Goal: Navigation & Orientation: Find specific page/section

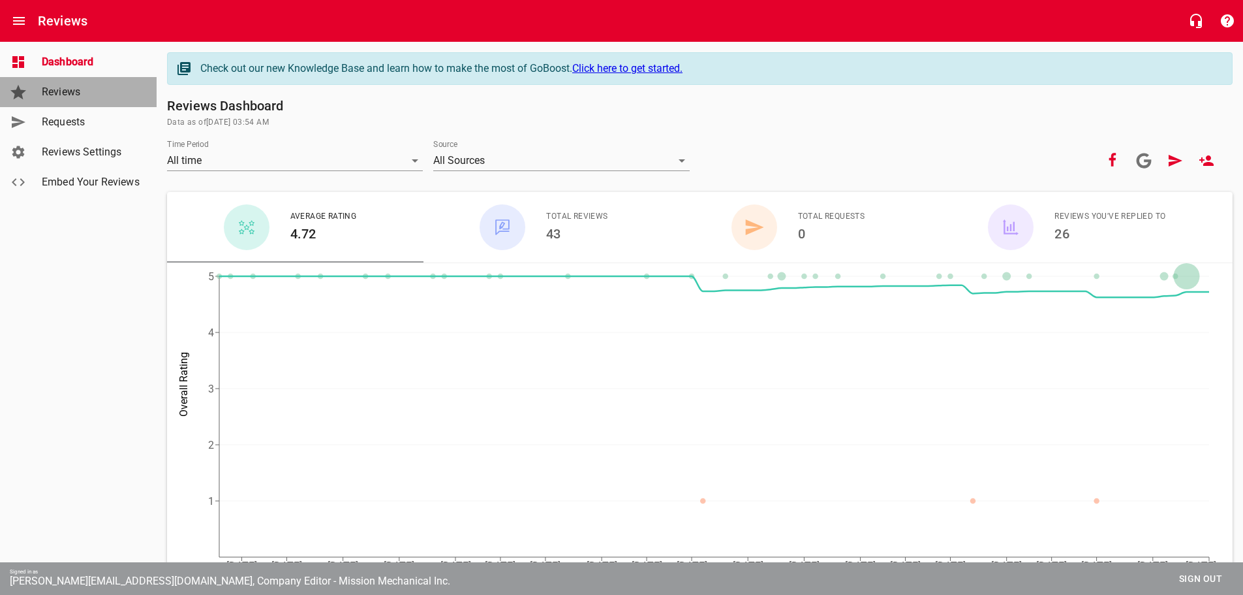
click at [72, 98] on span "Reviews" at bounding box center [91, 92] width 99 height 16
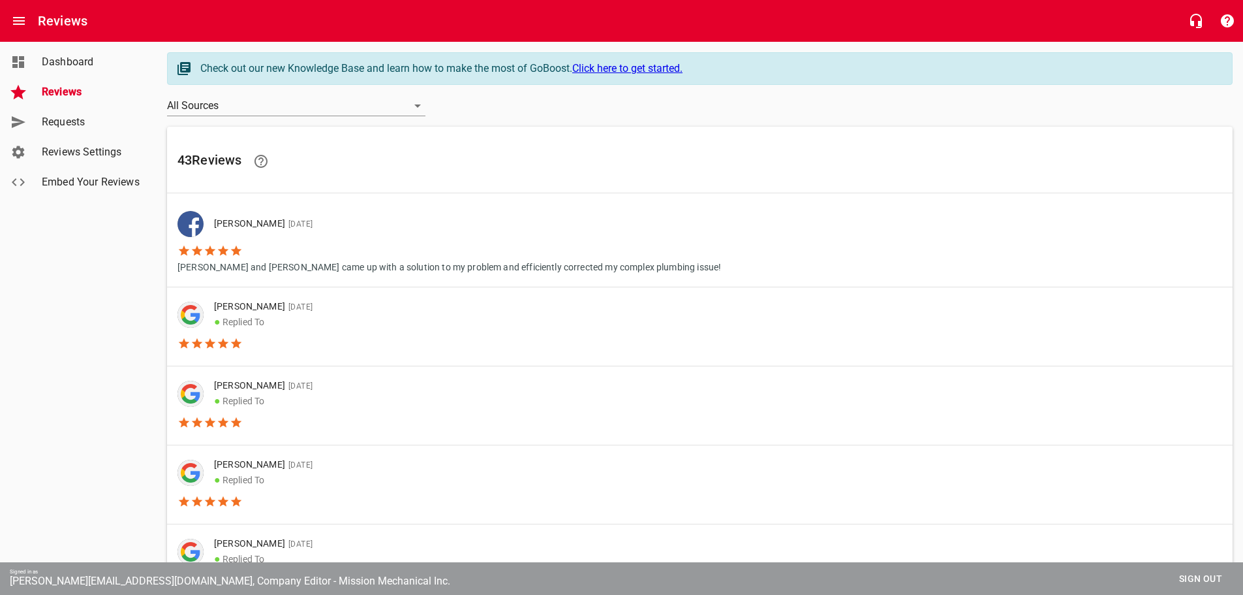
click at [515, 268] on p "[PERSON_NAME] and [PERSON_NAME] came up with a solution to my problem and effic…" at bounding box center [450, 265] width 544 height 17
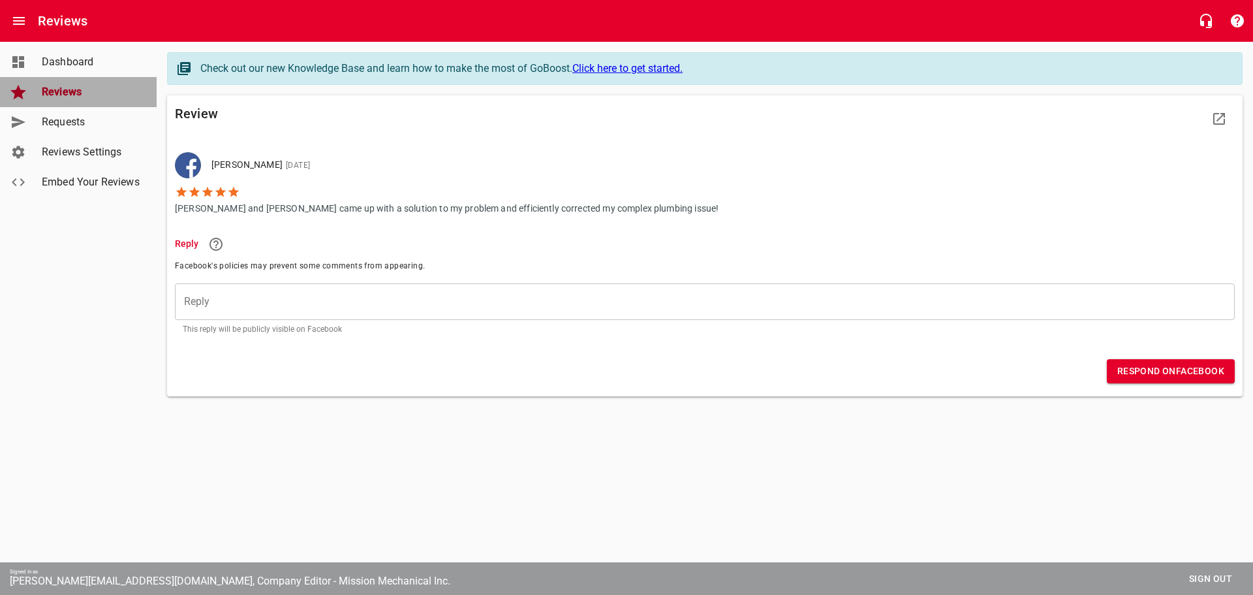
click at [38, 99] on div "Reviews" at bounding box center [92, 92] width 110 height 16
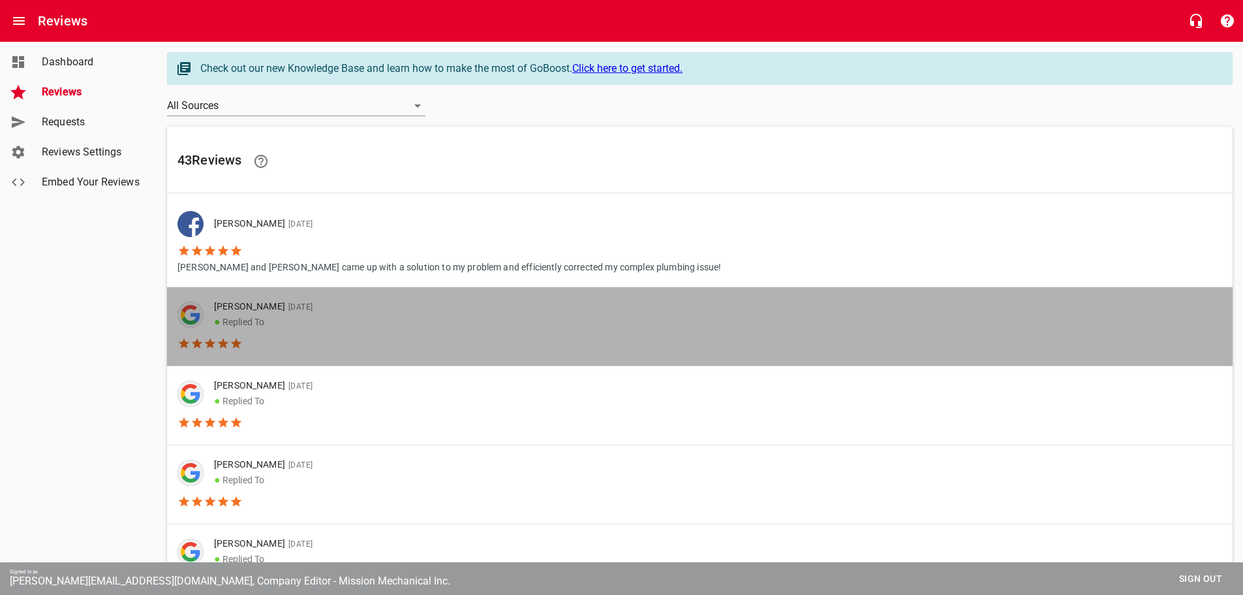
click at [285, 315] on p "● Replied To" at bounding box center [263, 322] width 99 height 16
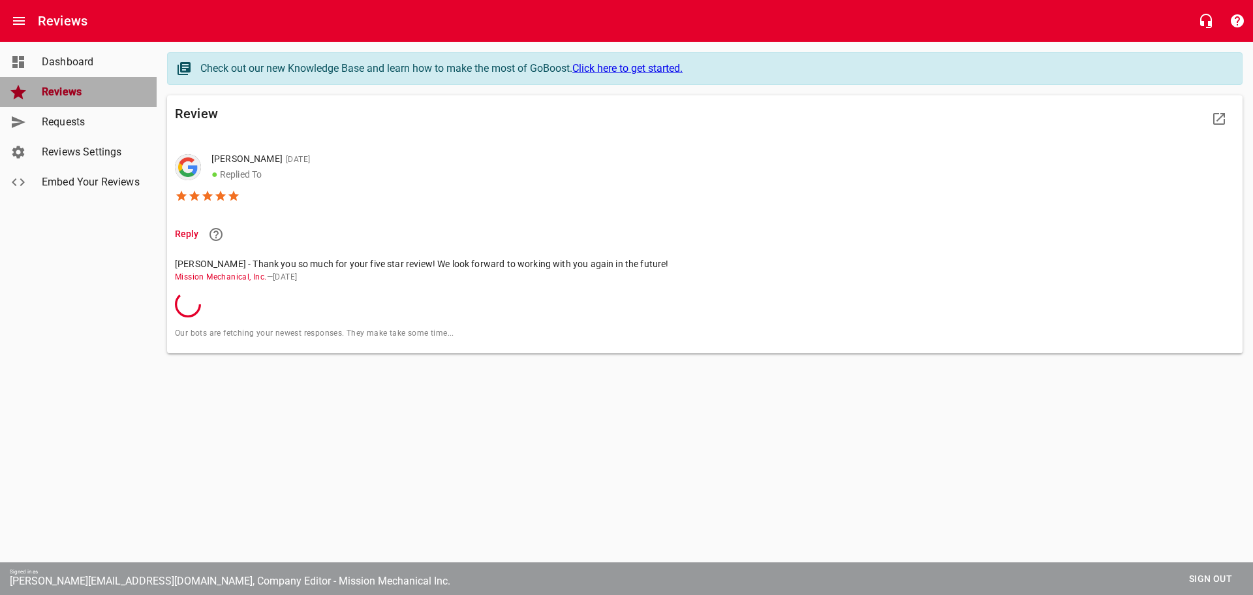
click at [74, 93] on span "Reviews" at bounding box center [91, 92] width 99 height 16
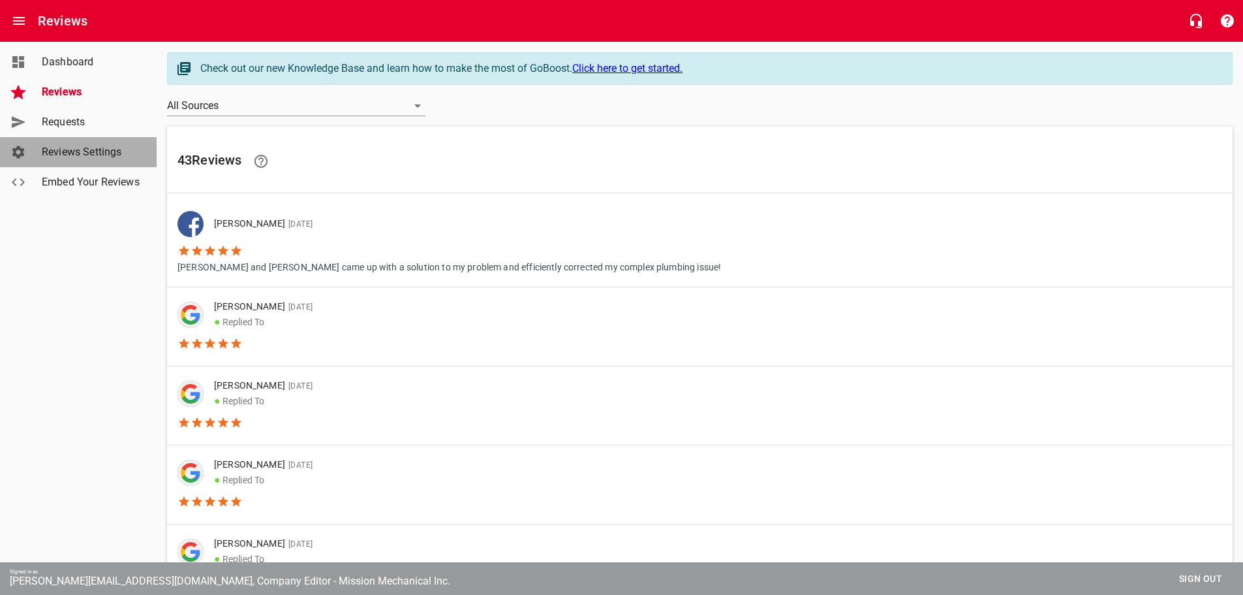
click at [82, 155] on span "Reviews Settings" at bounding box center [91, 152] width 99 height 16
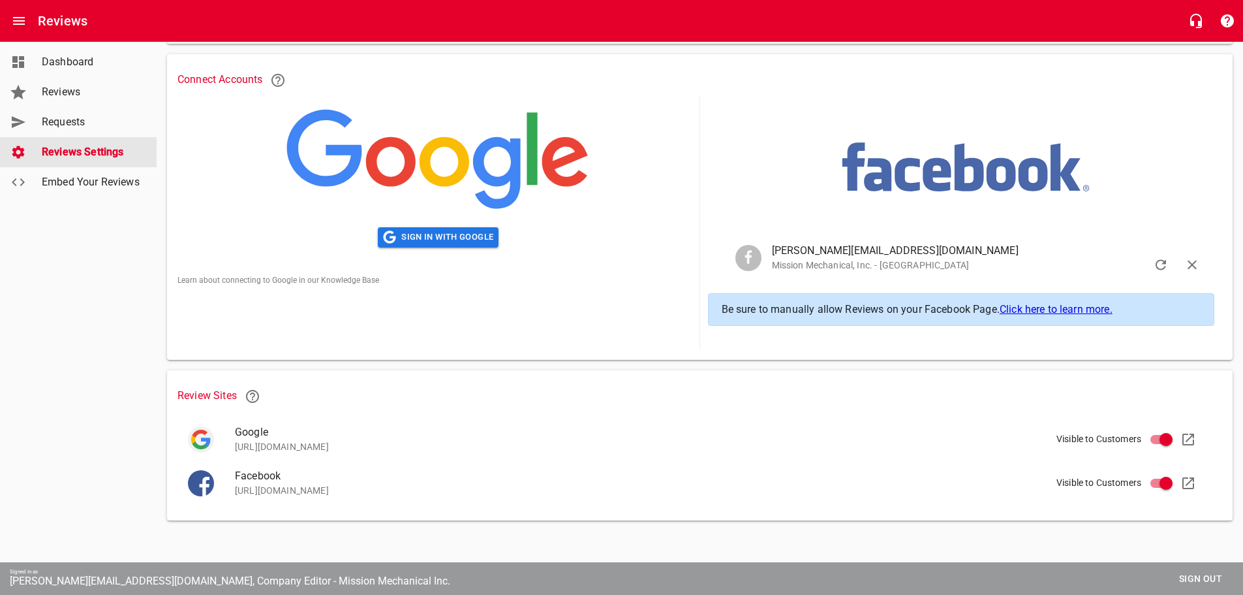
scroll to position [240, 0]
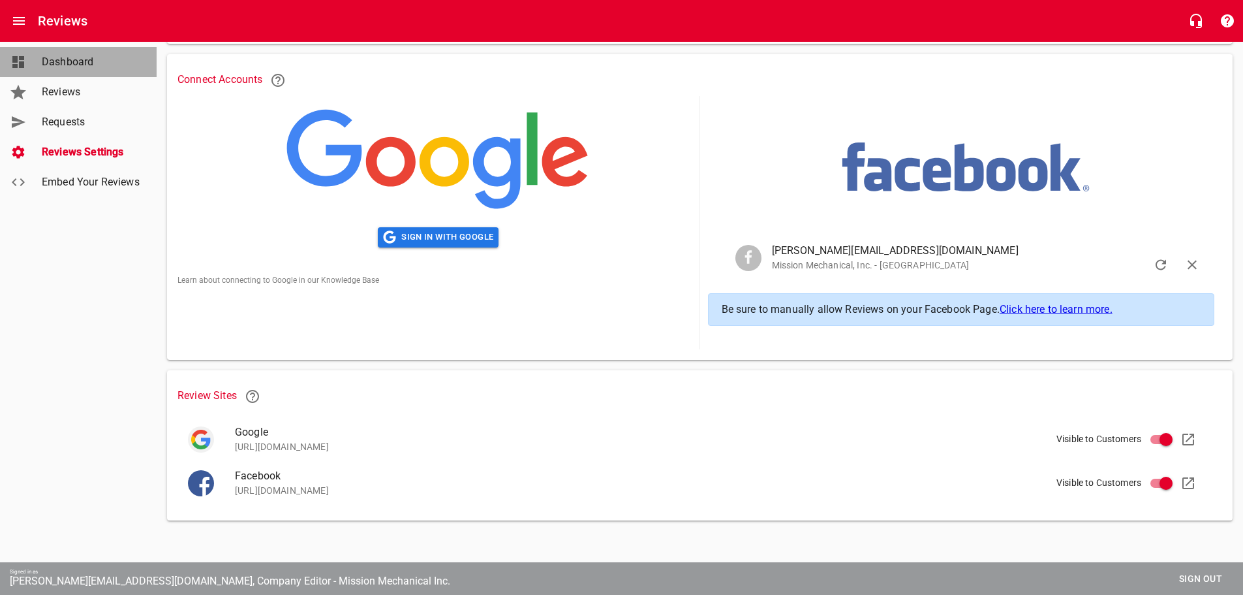
click at [70, 56] on span "Dashboard" at bounding box center [91, 62] width 99 height 16
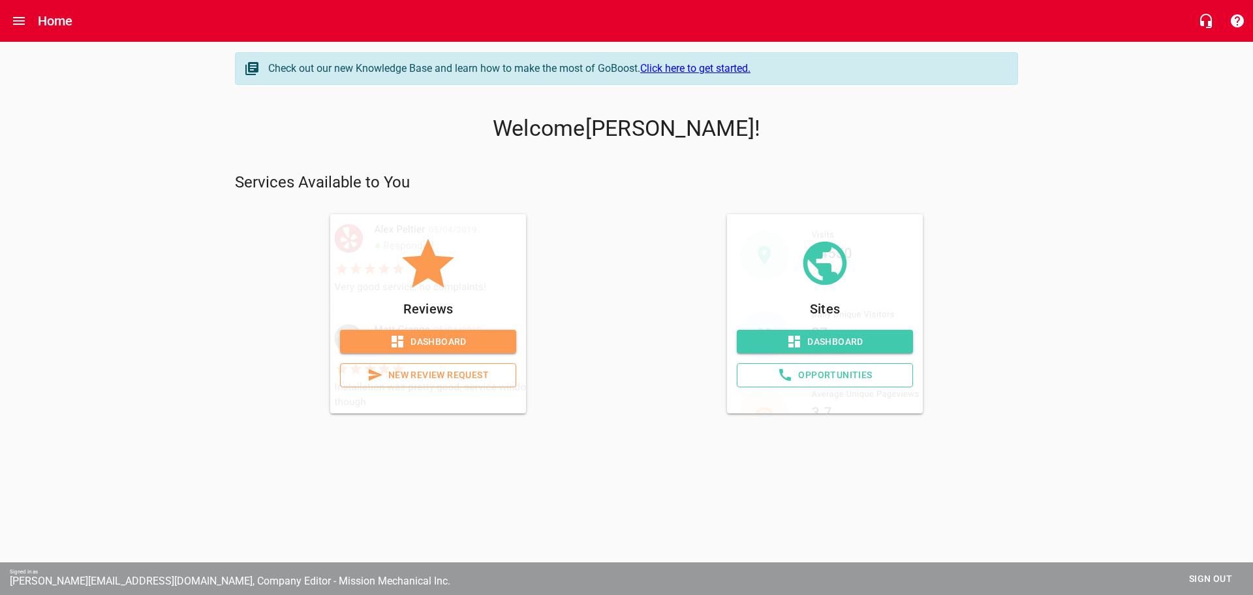
click at [851, 344] on span "Dashboard" at bounding box center [824, 342] width 155 height 16
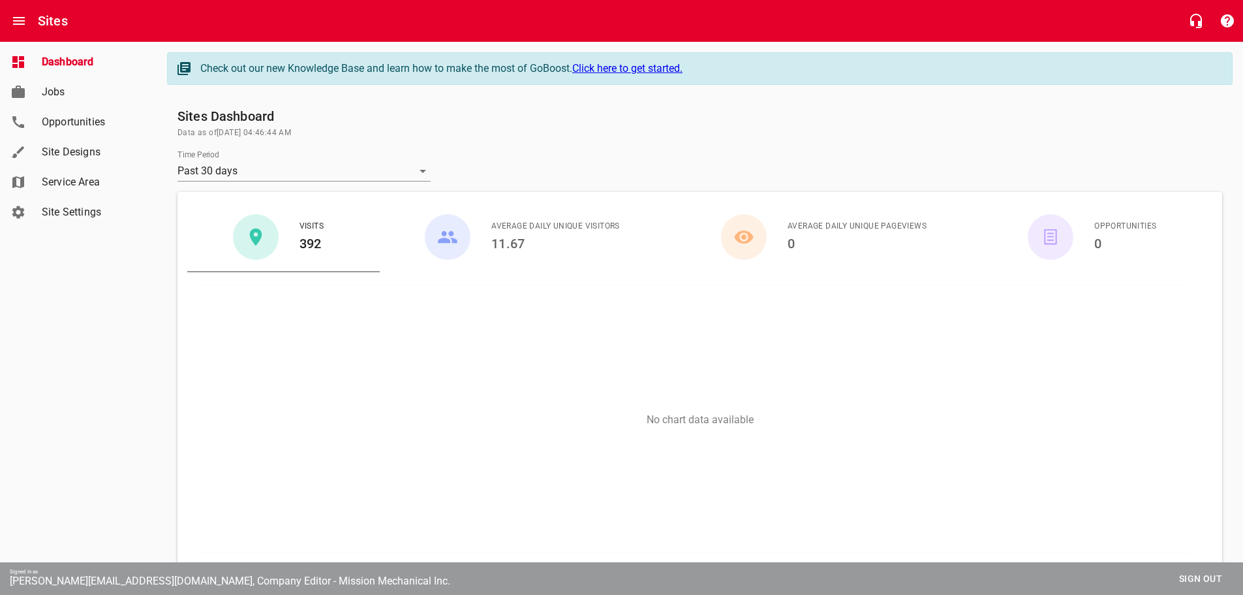
click at [55, 99] on span "Jobs" at bounding box center [91, 92] width 99 height 16
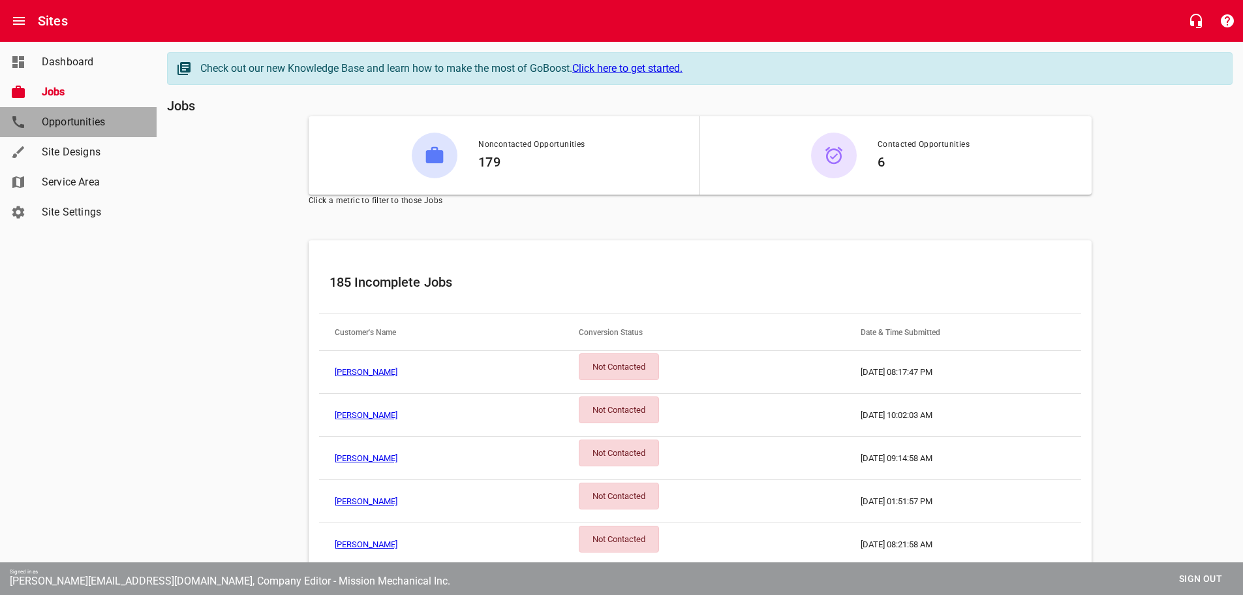
click at [52, 131] on link "Opportunities" at bounding box center [78, 122] width 157 height 30
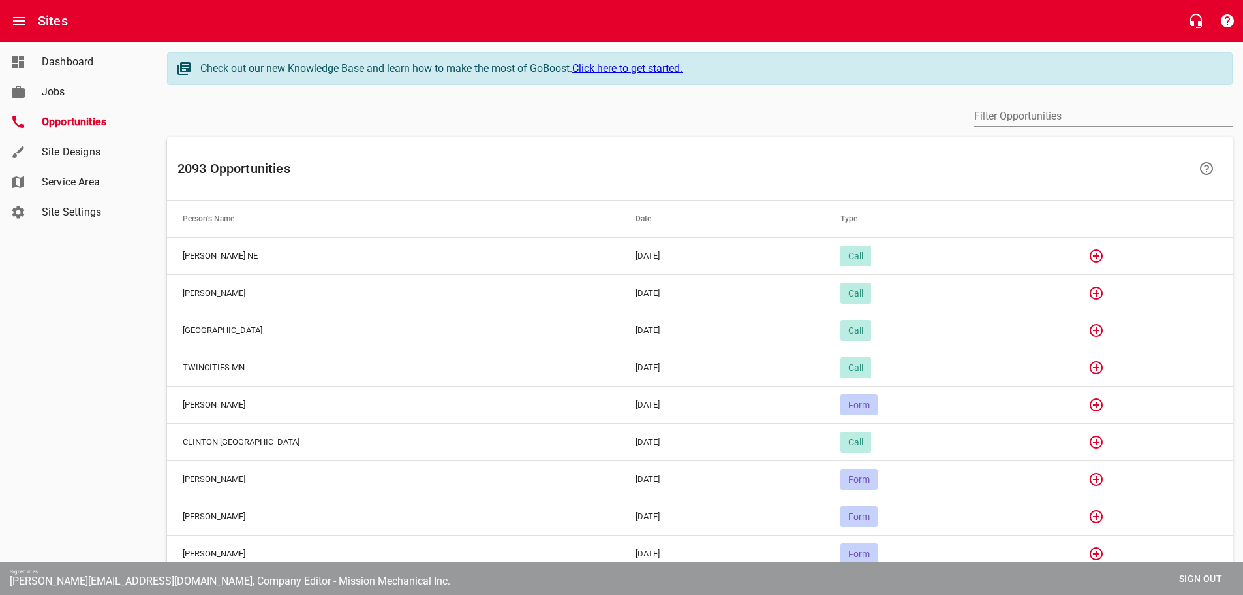
click at [82, 63] on span "Dashboard" at bounding box center [91, 62] width 99 height 16
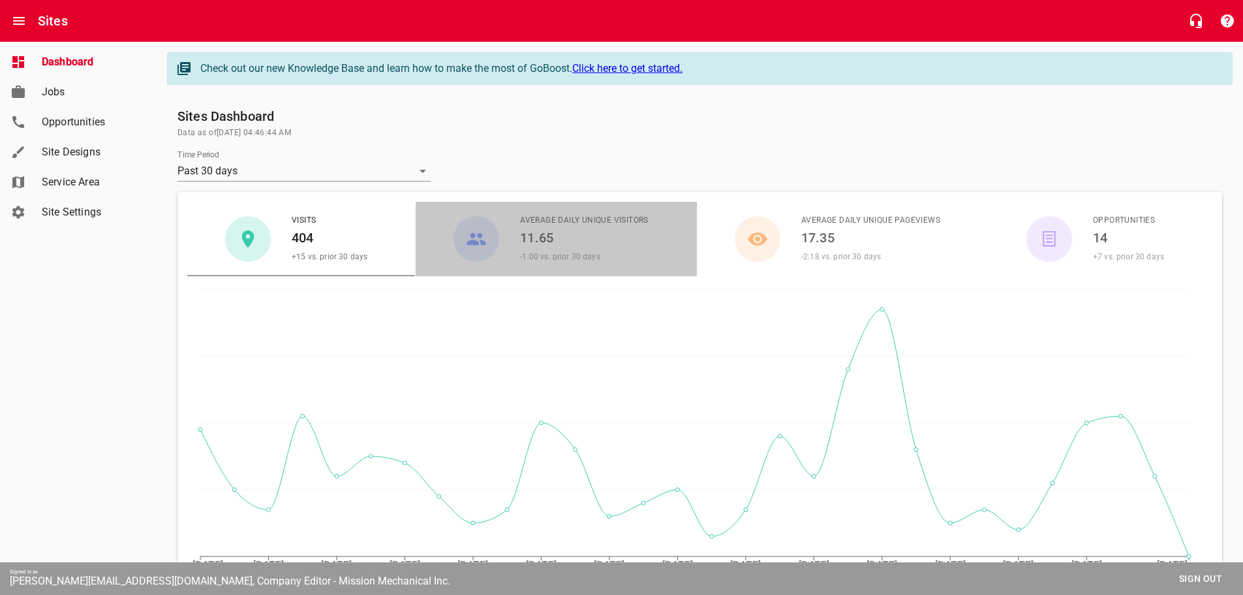
click at [585, 253] on span "-1.00 vs. prior 30 days" at bounding box center [560, 256] width 80 height 9
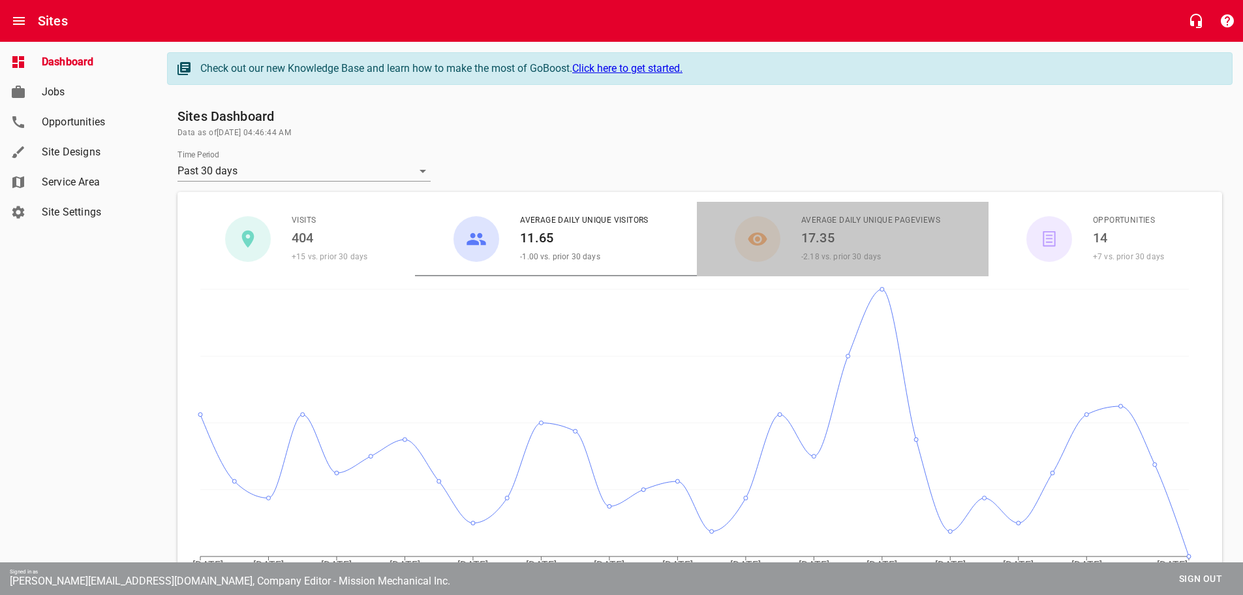
click at [846, 249] on div "-2.18 vs. prior 30 days" at bounding box center [871, 256] width 139 height 16
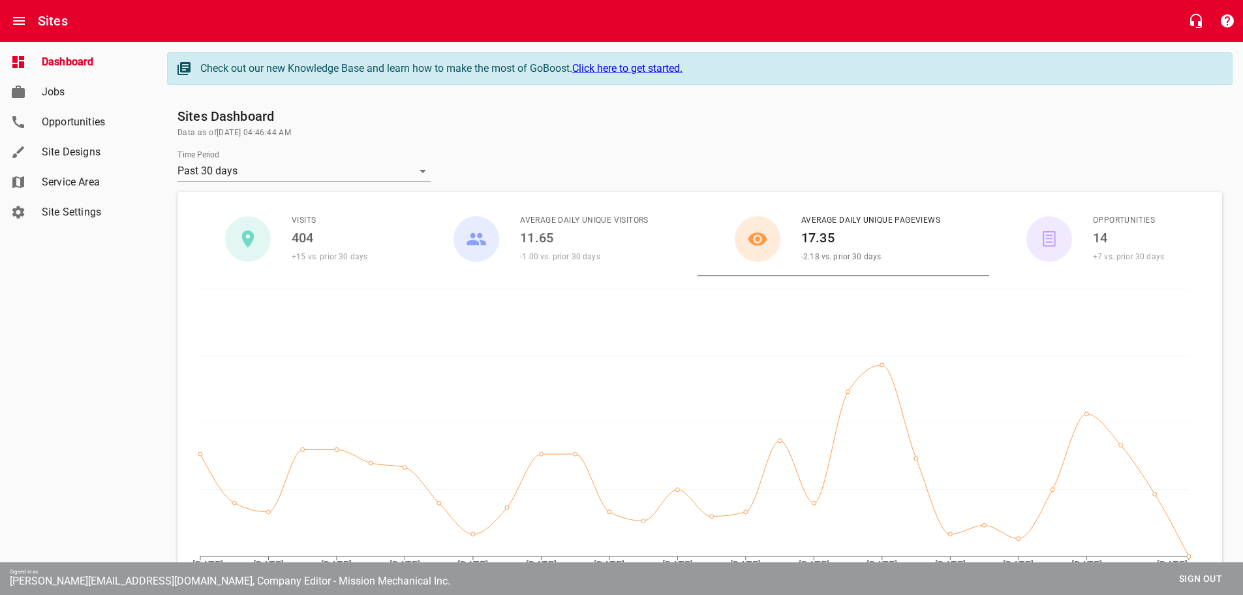
click at [1090, 247] on div "Opportunities 14 +7 vs. prior 30 days" at bounding box center [1129, 239] width 92 height 50
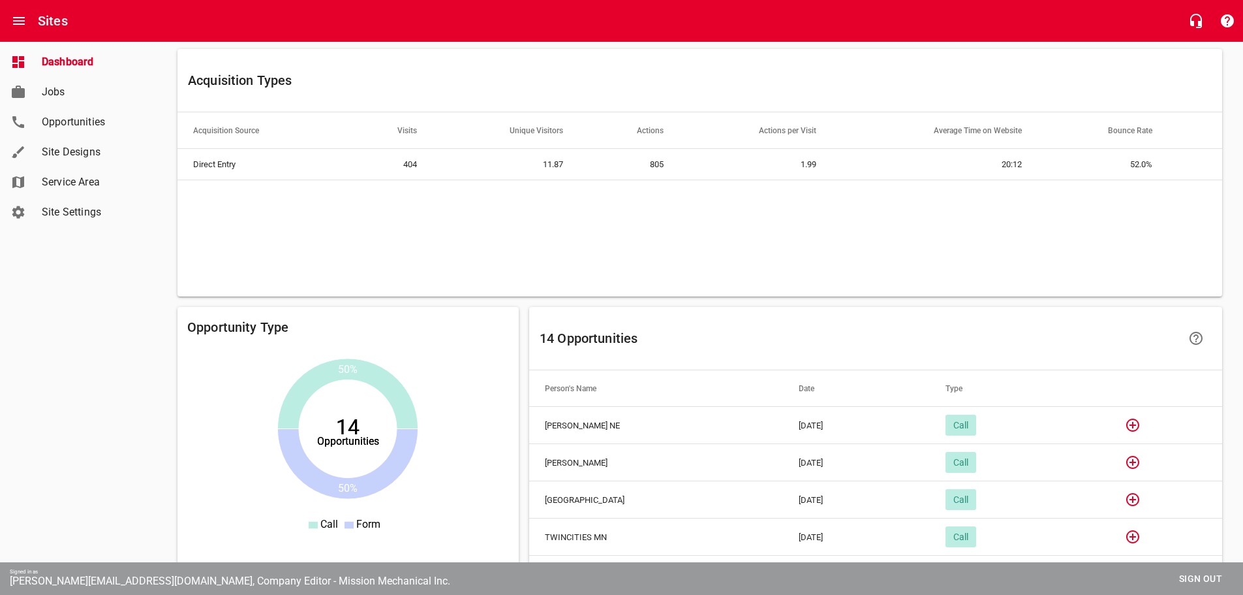
scroll to position [773, 0]
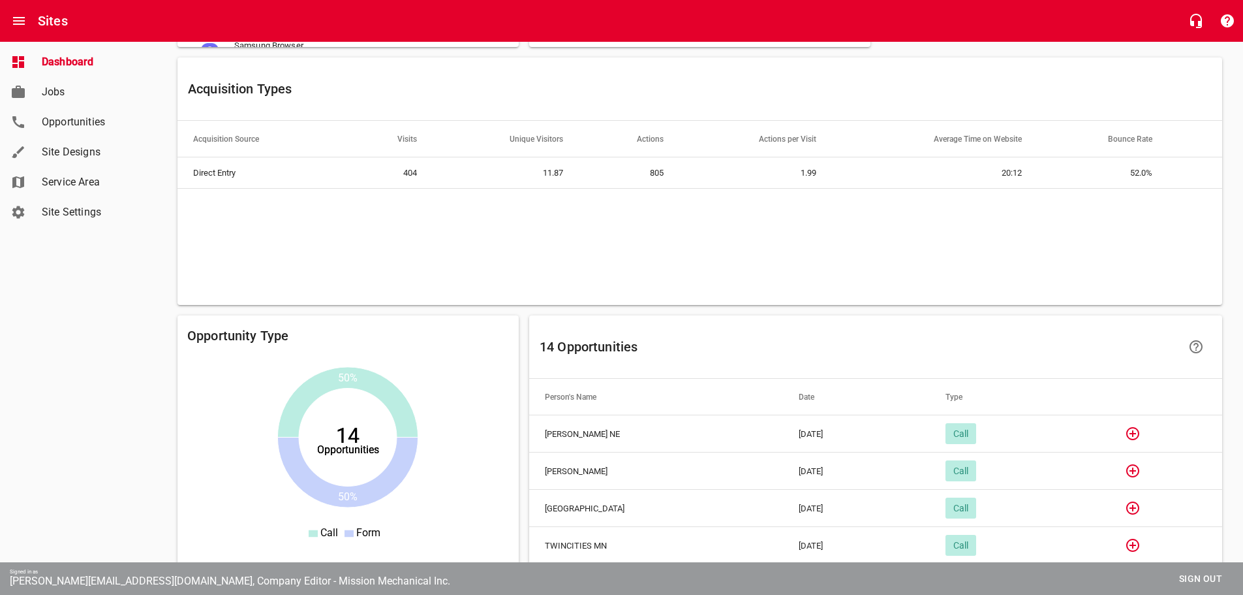
click at [45, 90] on span "Jobs" at bounding box center [91, 92] width 99 height 16
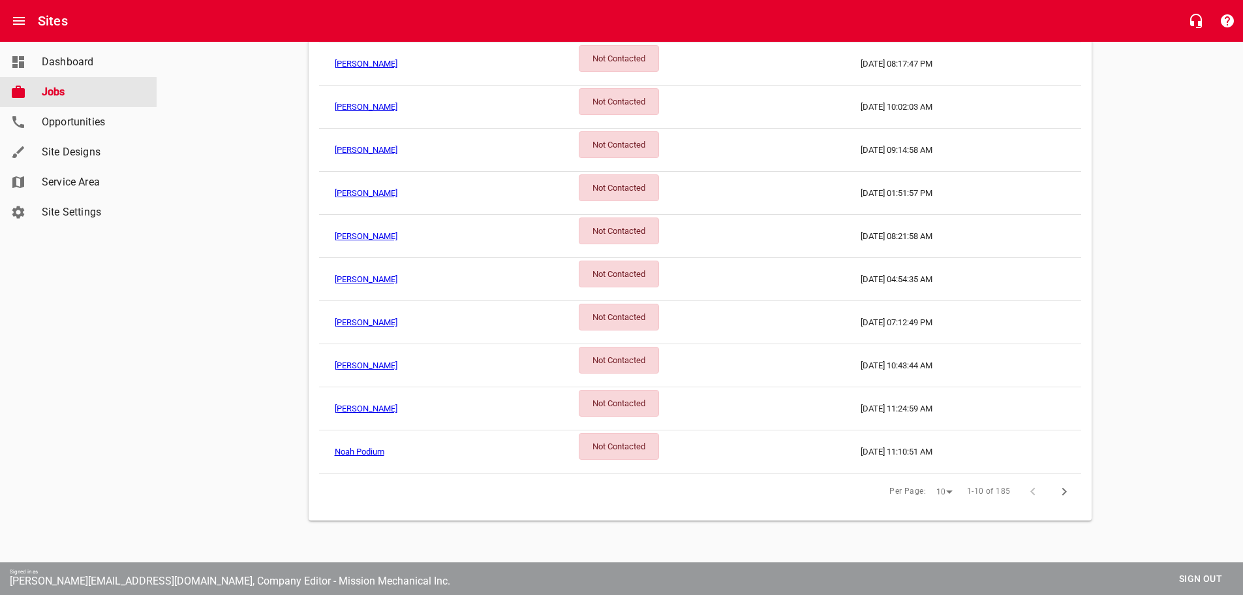
scroll to position [311, 0]
click at [369, 405] on link "[PERSON_NAME]" at bounding box center [366, 408] width 63 height 10
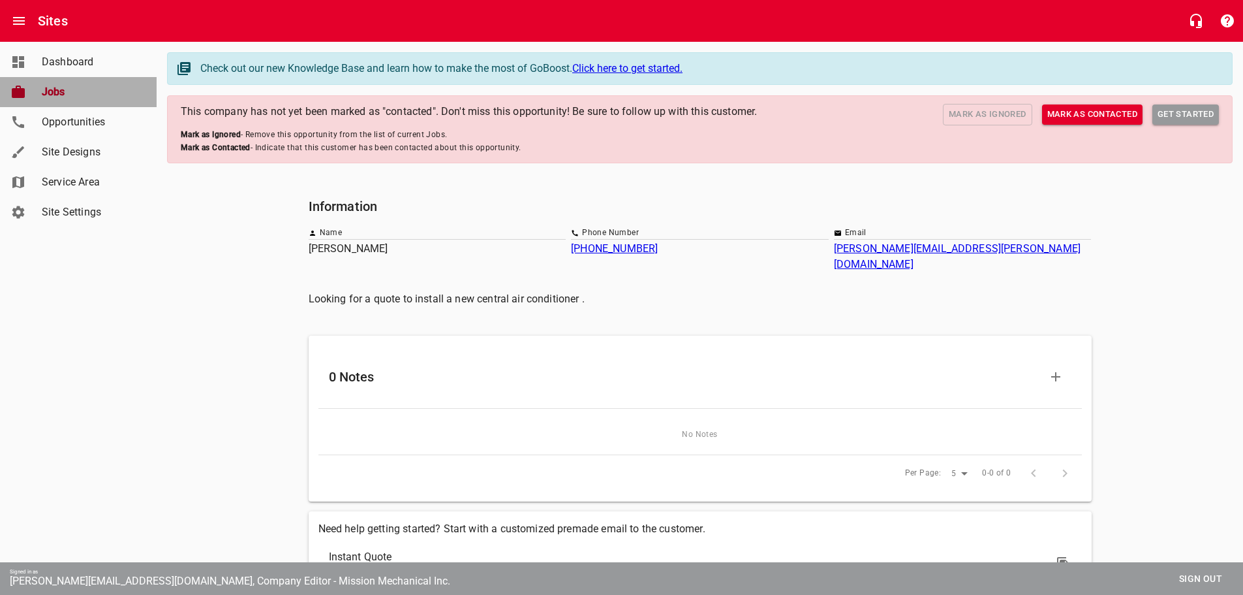
click at [53, 88] on span "Jobs" at bounding box center [91, 92] width 99 height 16
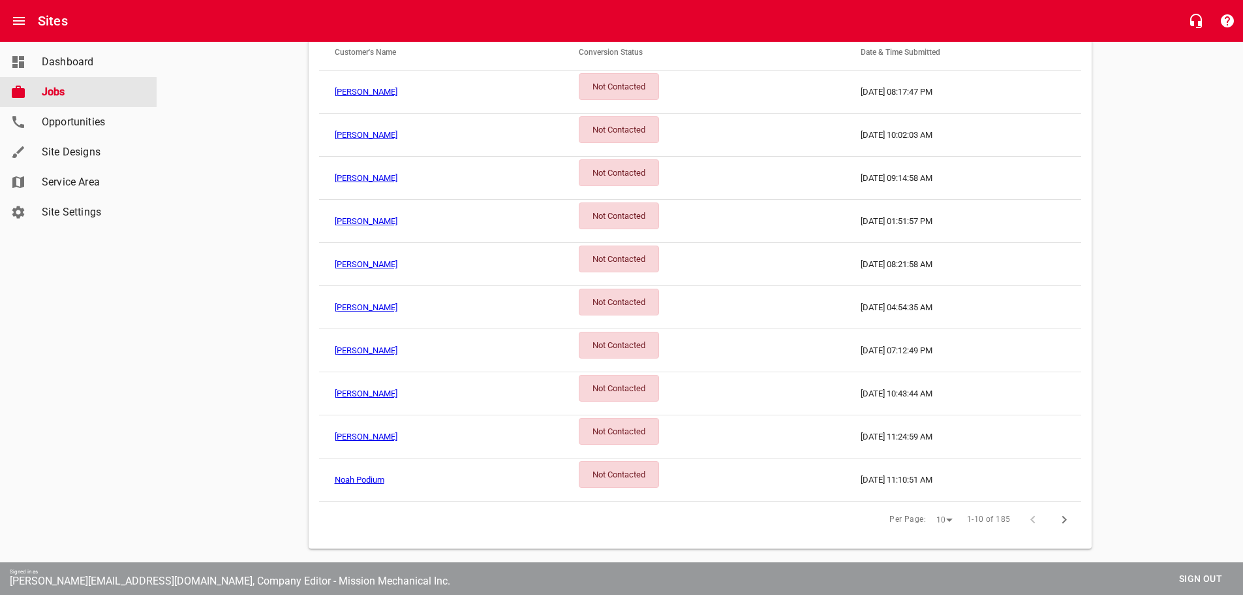
scroll to position [311, 0]
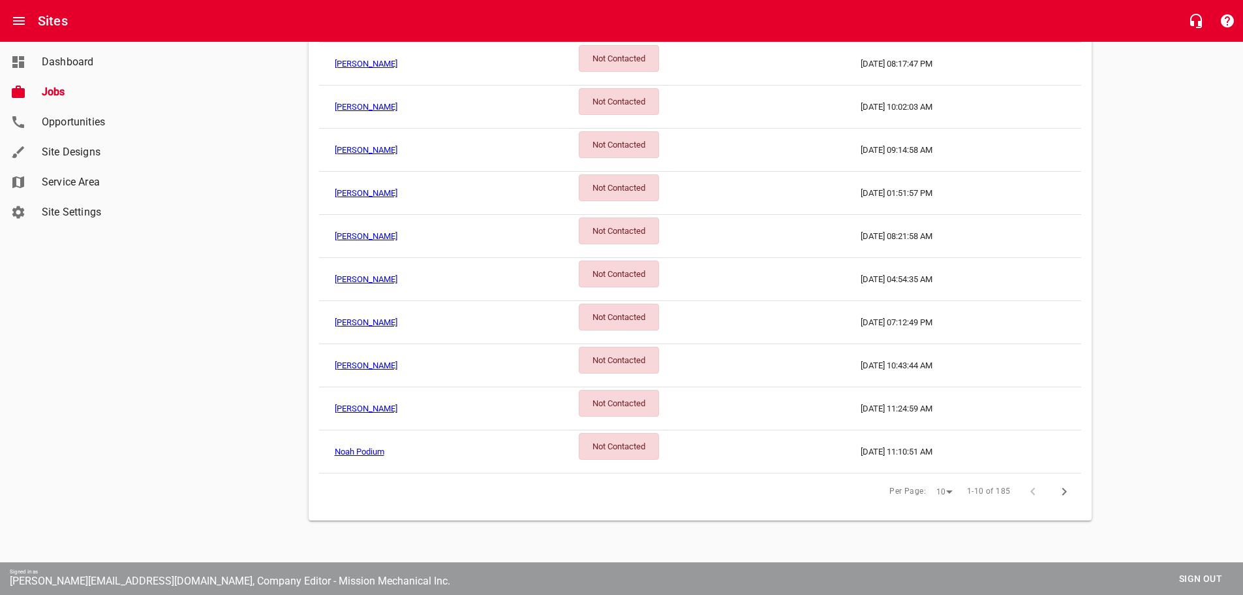
click at [80, 114] on link "Opportunities" at bounding box center [78, 122] width 157 height 30
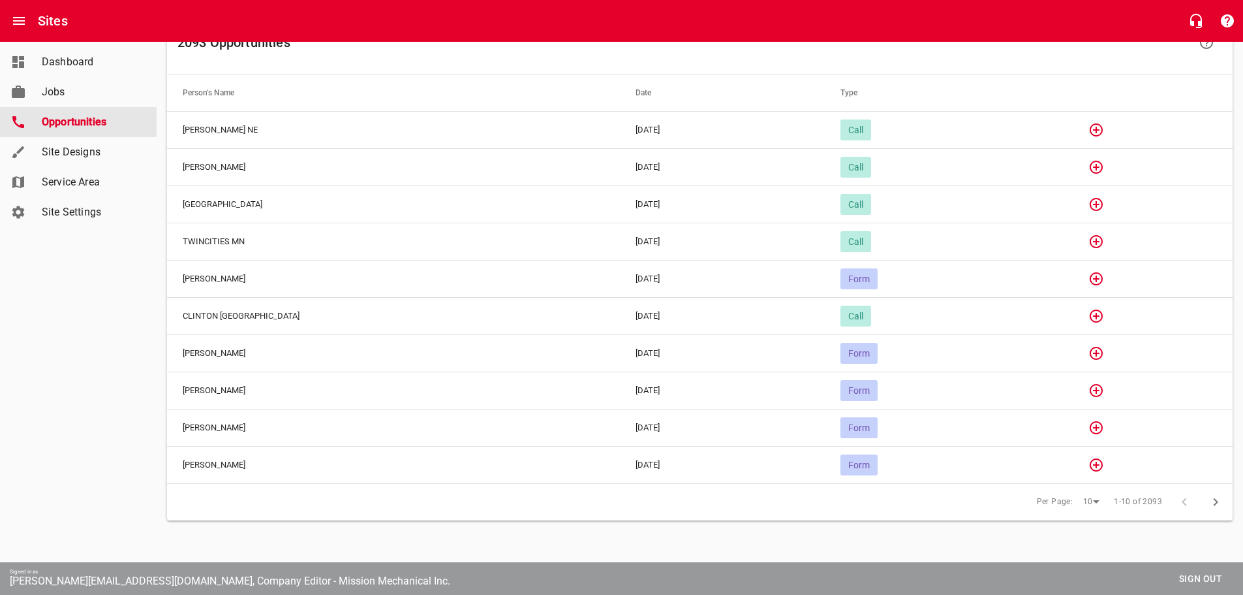
scroll to position [63, 0]
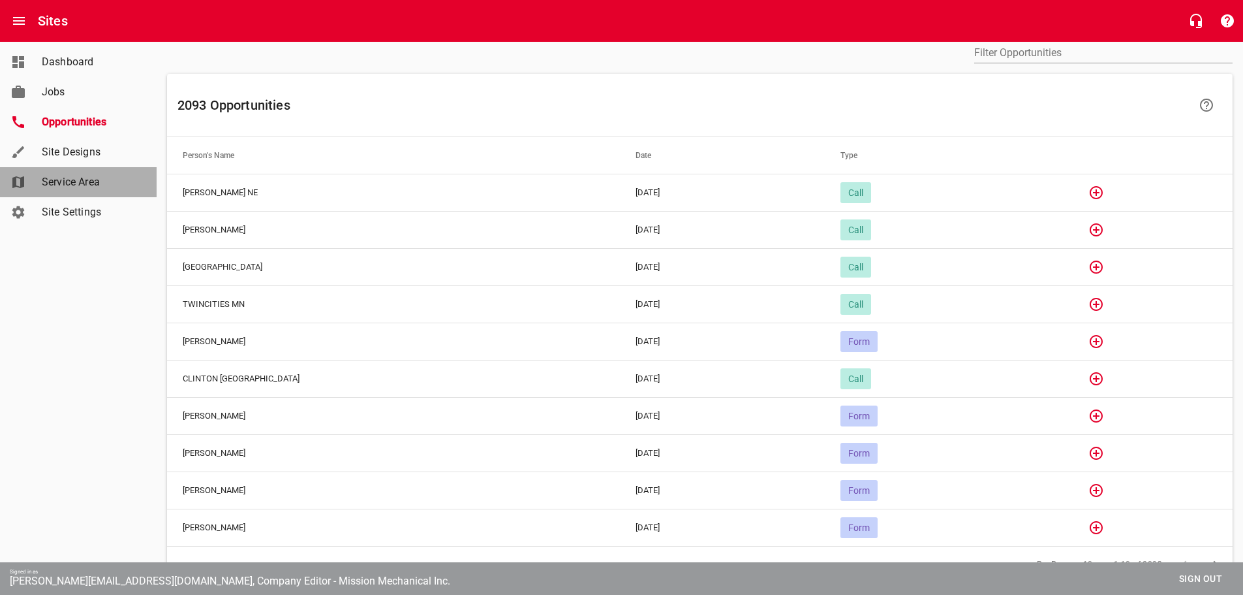
click at [81, 168] on link "Service Area" at bounding box center [78, 182] width 157 height 30
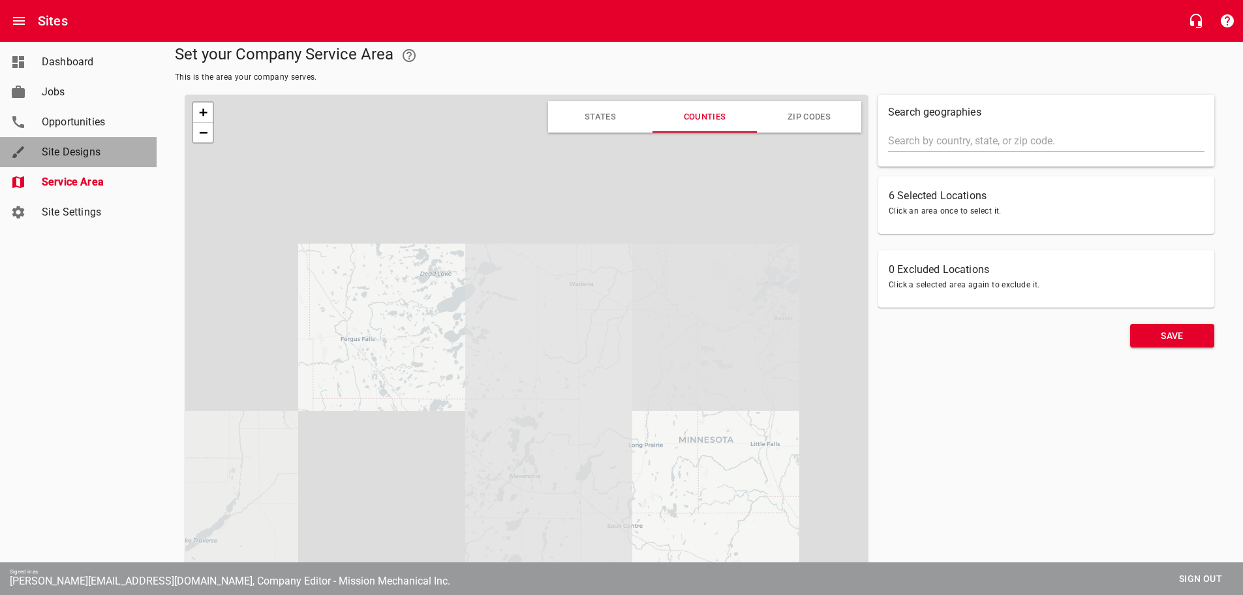
click at [86, 159] on span "Site Designs" at bounding box center [91, 152] width 99 height 16
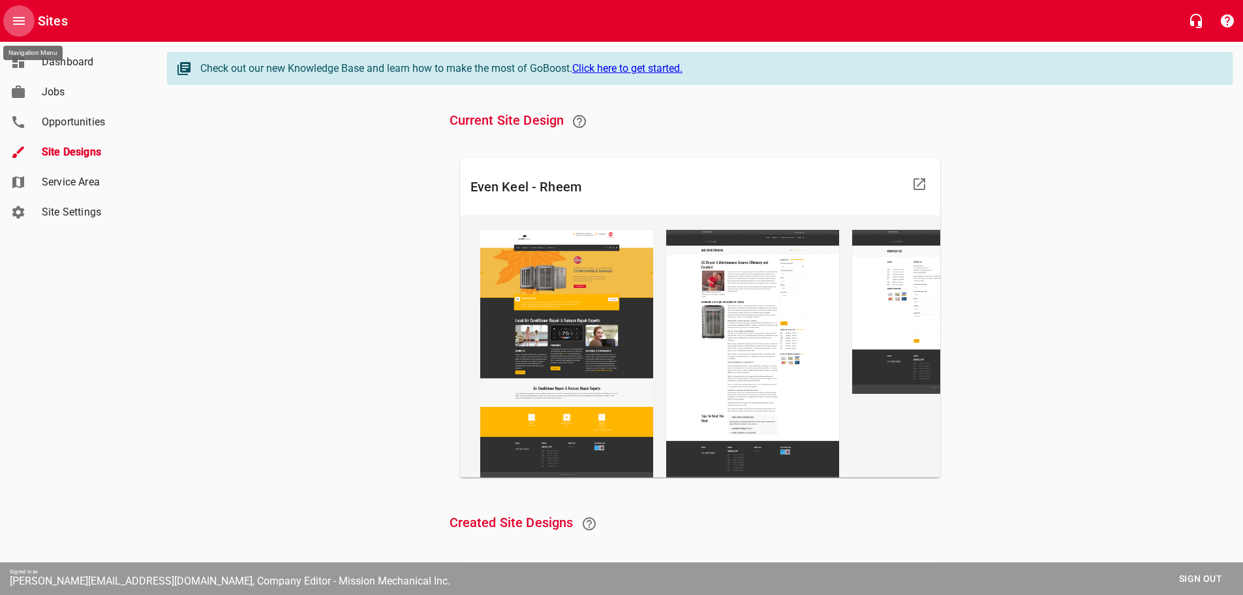
click at [18, 27] on icon "Open drawer" at bounding box center [19, 21] width 16 height 16
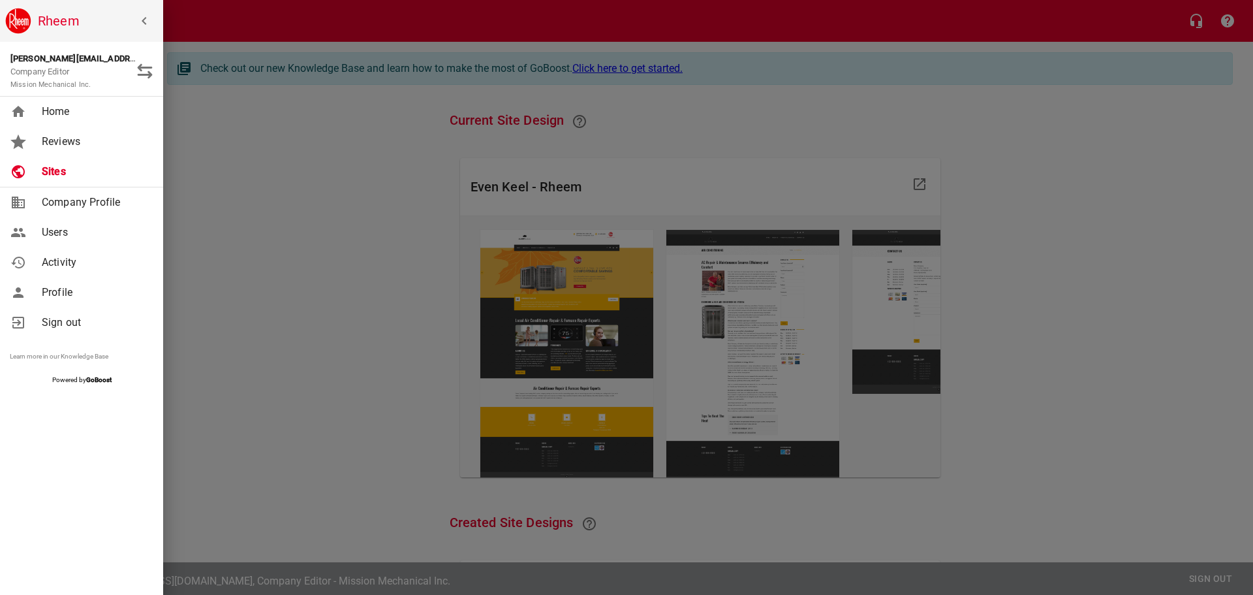
click at [67, 327] on span "Sign out" at bounding box center [95, 323] width 106 height 16
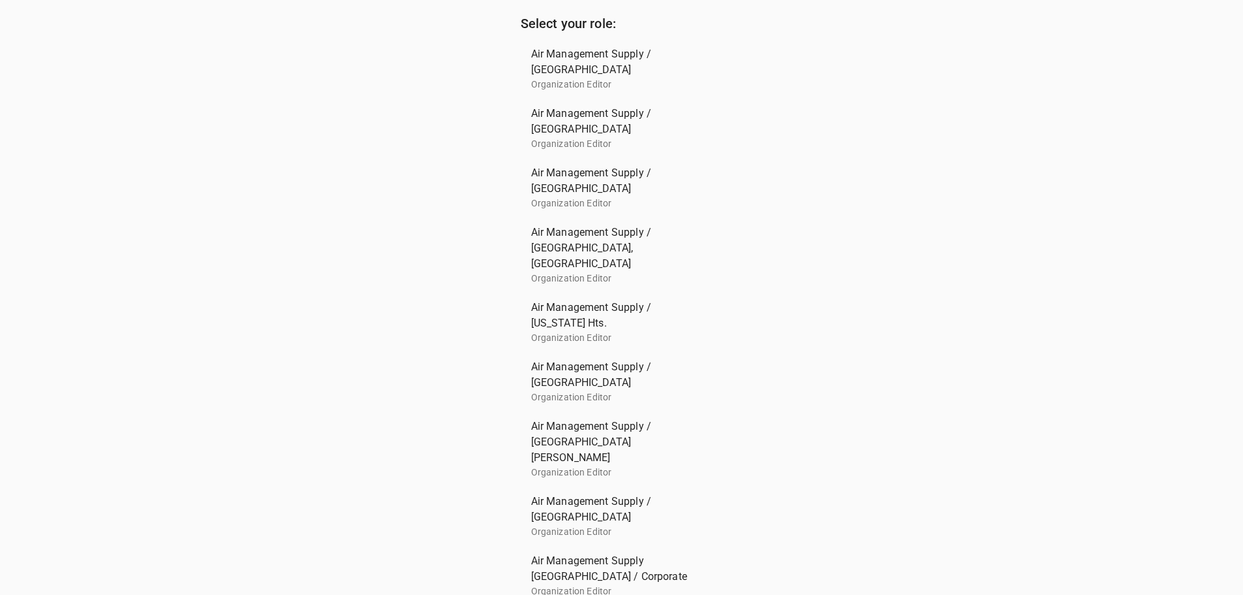
click at [618, 177] on span "Air Management Supply / La Vista" at bounding box center [616, 180] width 171 height 31
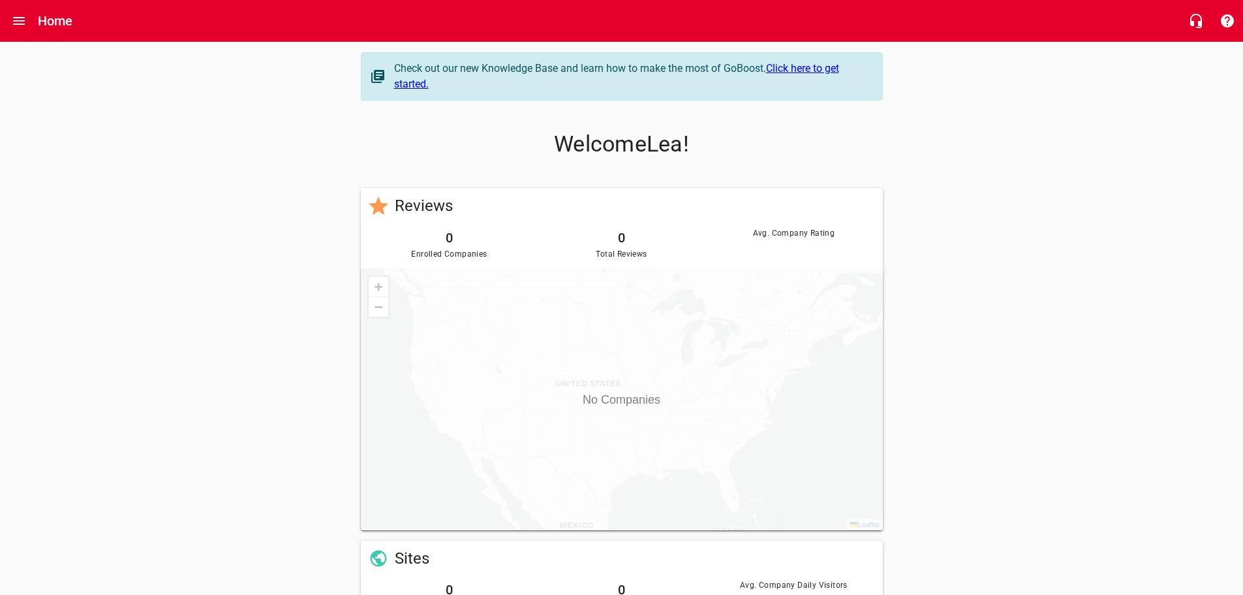
click at [55, 18] on h6 "Home" at bounding box center [55, 20] width 35 height 21
click at [14, 20] on icon "Open drawer" at bounding box center [19, 21] width 12 height 8
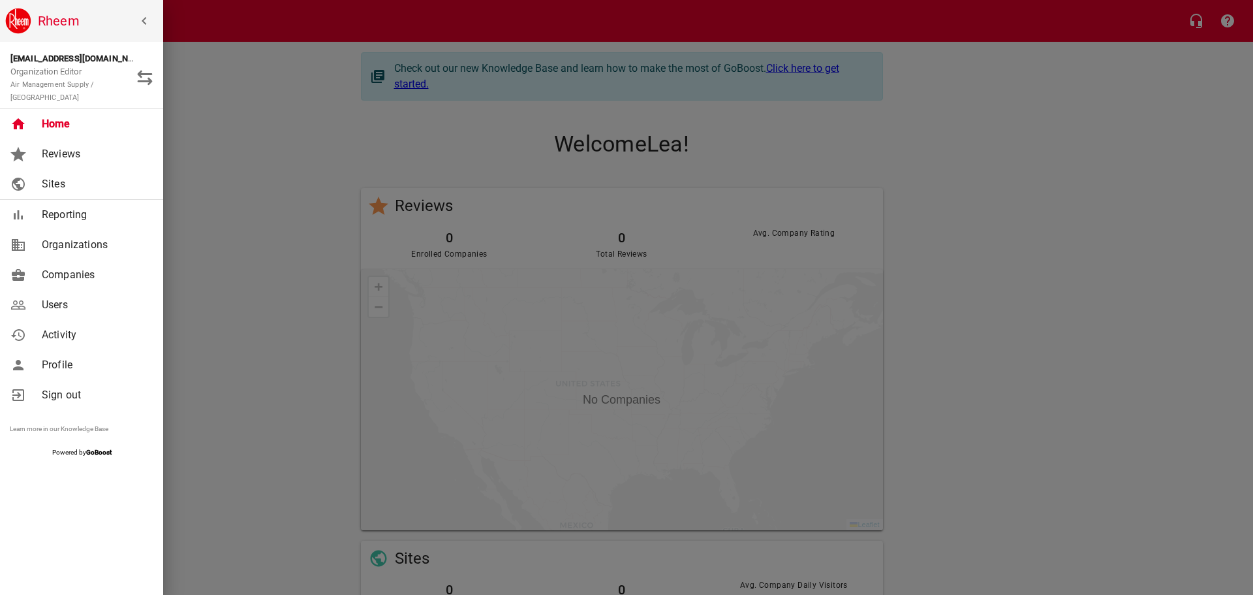
click at [83, 267] on span "Companies" at bounding box center [95, 275] width 106 height 16
